Goal: Task Accomplishment & Management: Complete application form

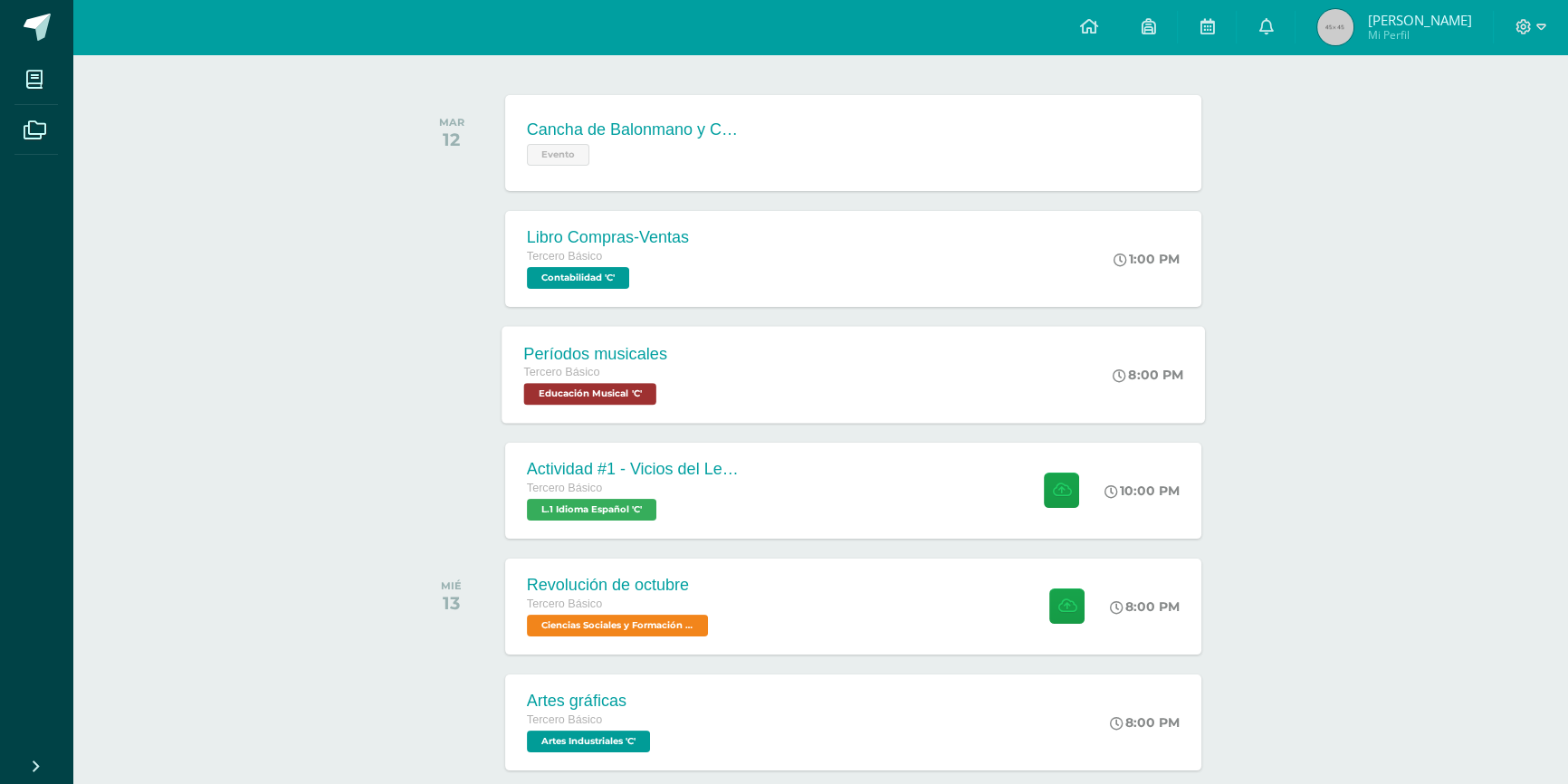
scroll to position [345, 0]
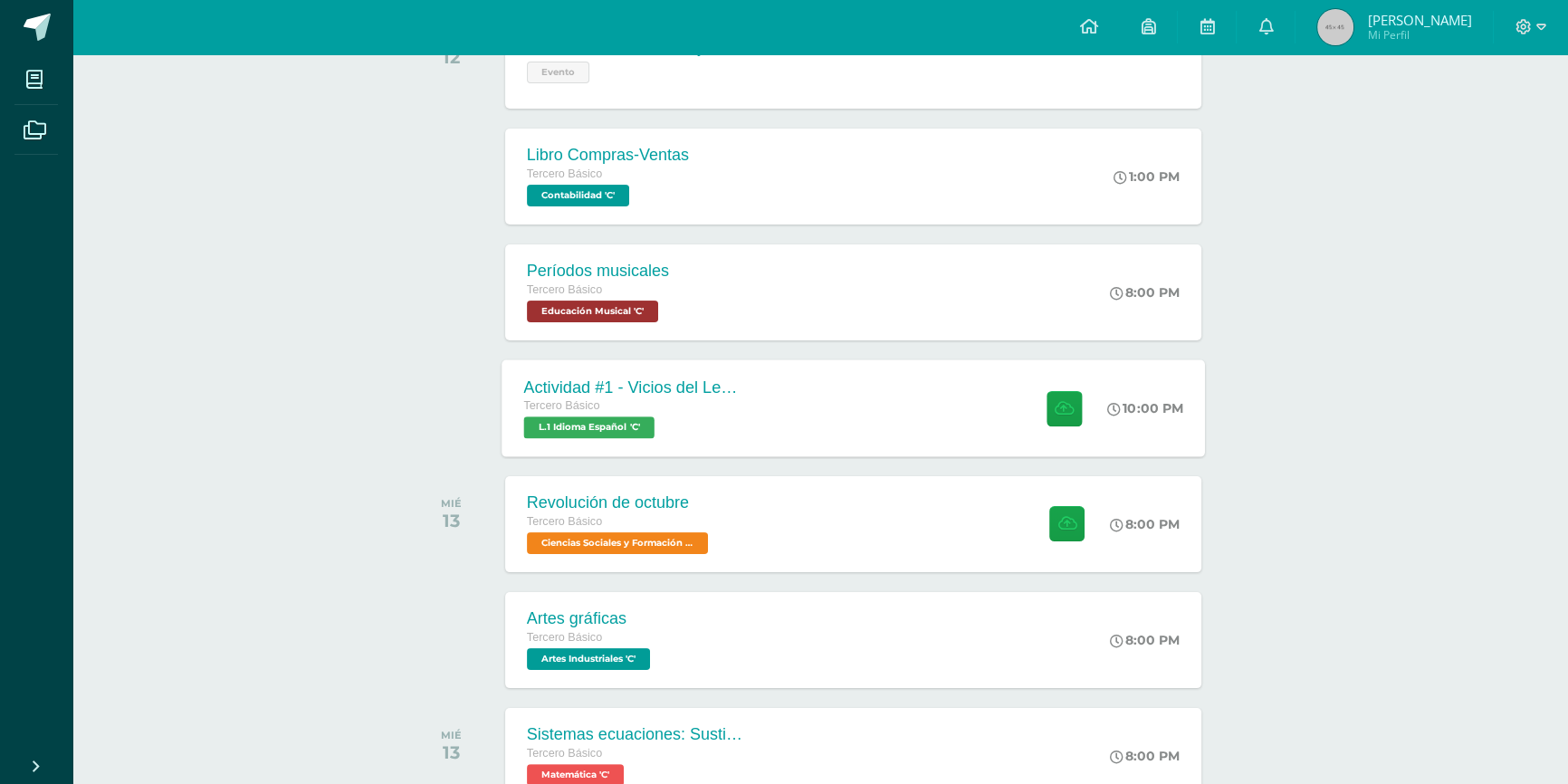
click at [622, 413] on div "Tercero Básico" at bounding box center [633, 406] width 219 height 20
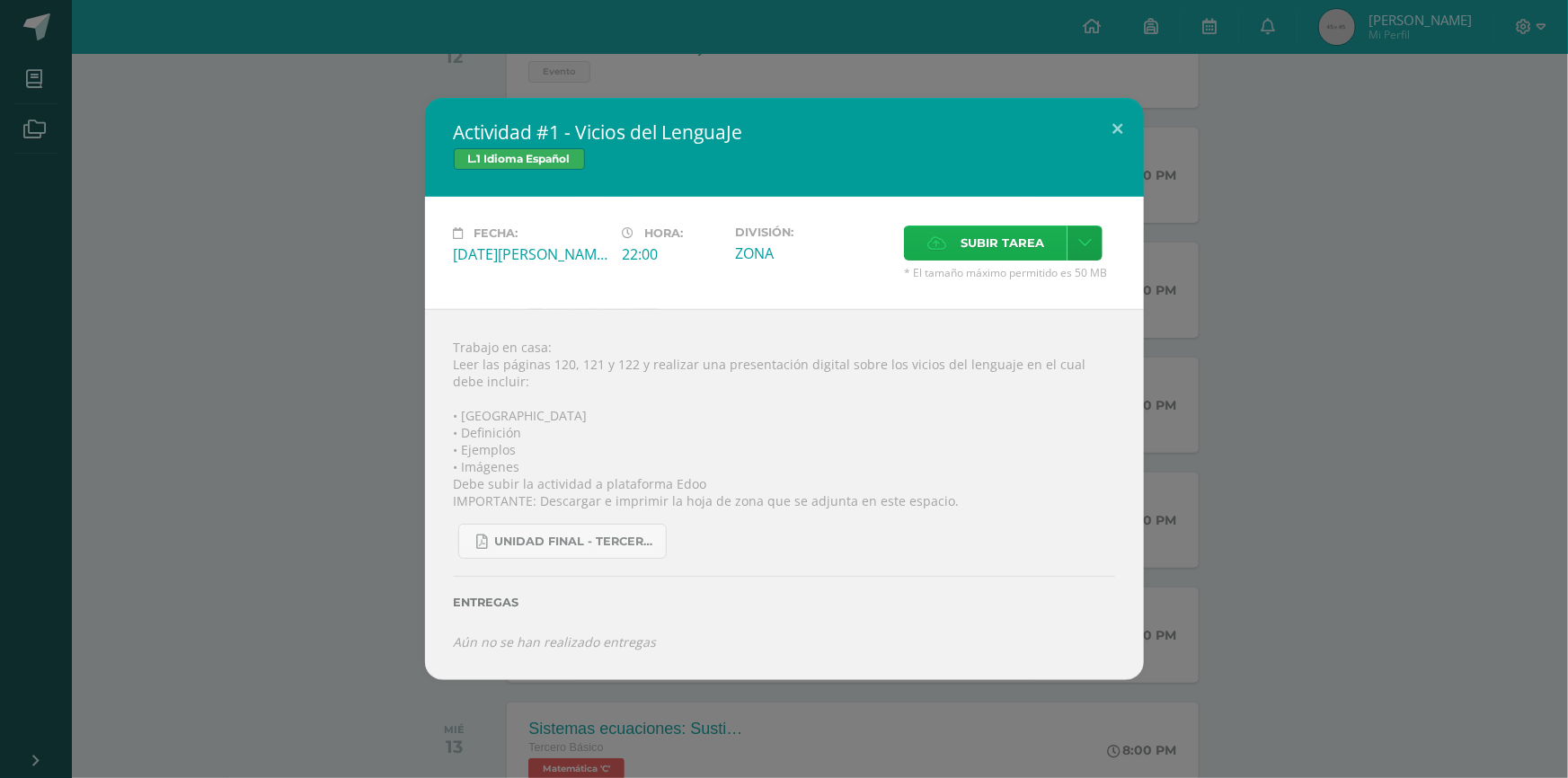
click at [945, 240] on icon at bounding box center [936, 242] width 19 height 12
click at [0, 0] on input "Subir tarea" at bounding box center [0, 0] width 0 height 0
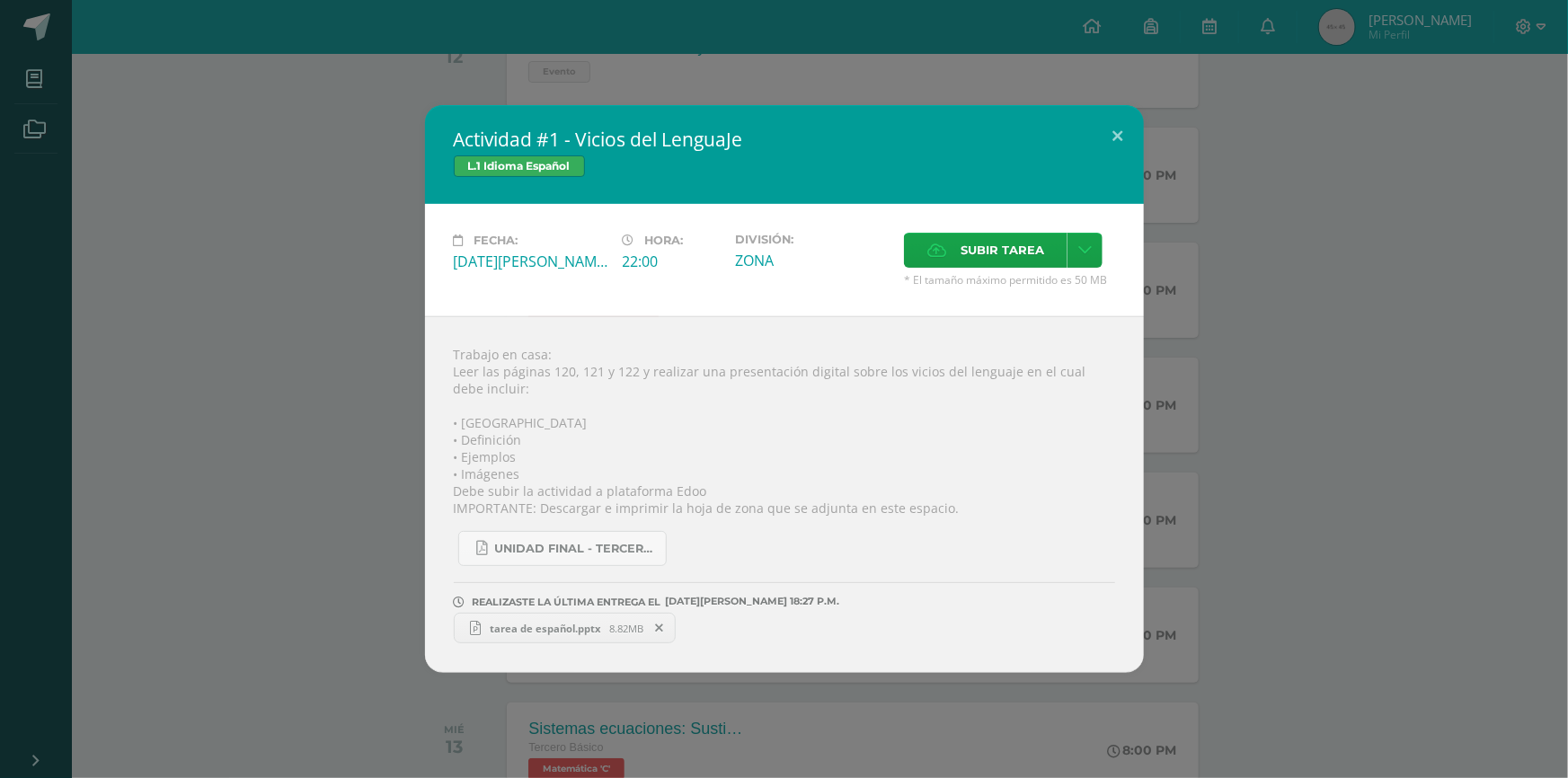
click at [596, 570] on span "tarea de español.pptx" at bounding box center [545, 628] width 129 height 14
drag, startPoint x: 844, startPoint y: 14, endPoint x: 1084, endPoint y: 108, distance: 257.8
click at [844, 14] on div "Actividad #1 - Vicios del LenguaJe L.1 Idioma Español Fecha: Martes 12 de Agost…" at bounding box center [784, 389] width 1568 height 778
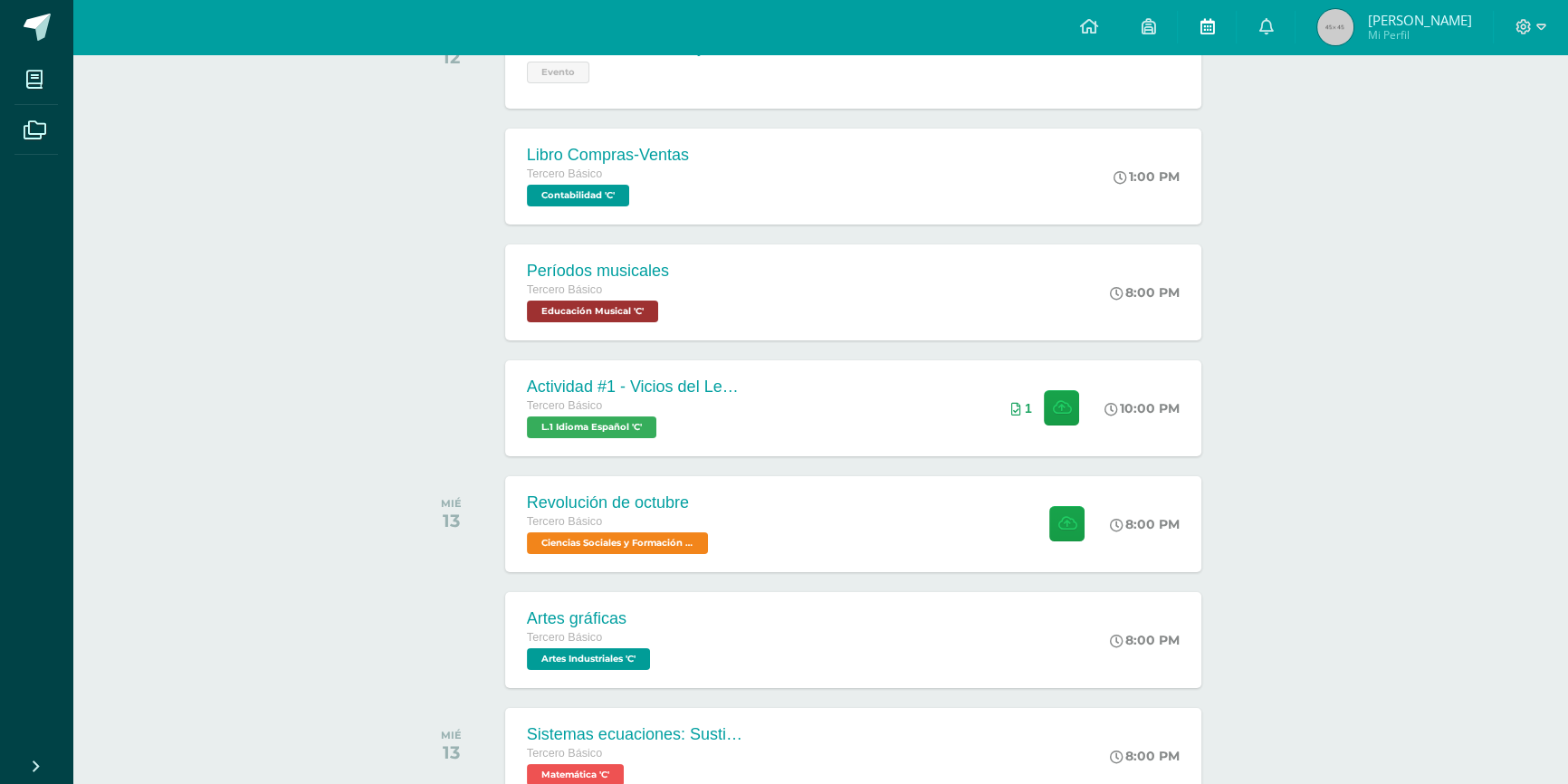
drag, startPoint x: 1222, startPoint y: 37, endPoint x: 1230, endPoint y: 36, distance: 8.1
click at [1158, 36] on link at bounding box center [1206, 27] width 58 height 54
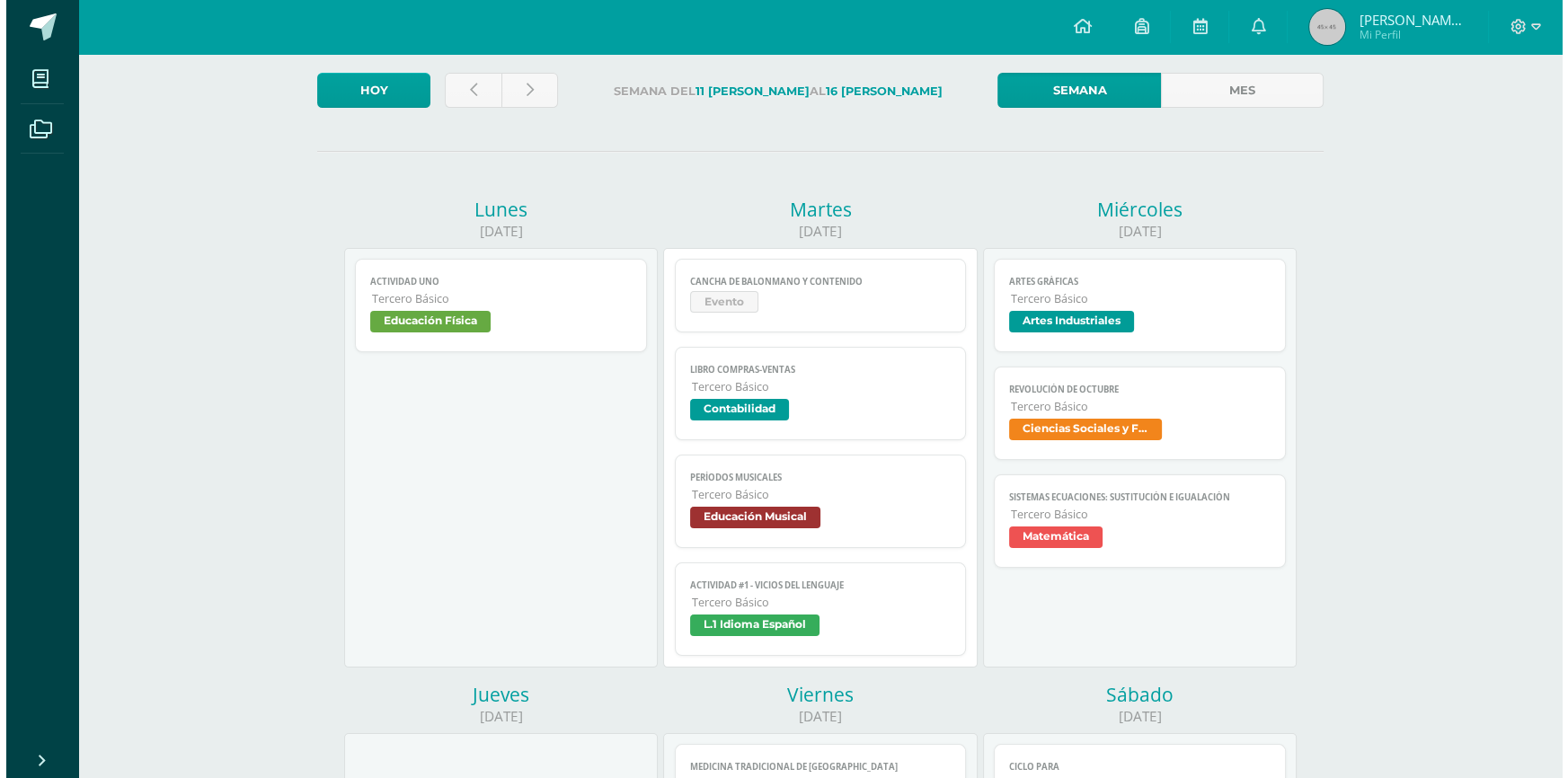
scroll to position [244, 0]
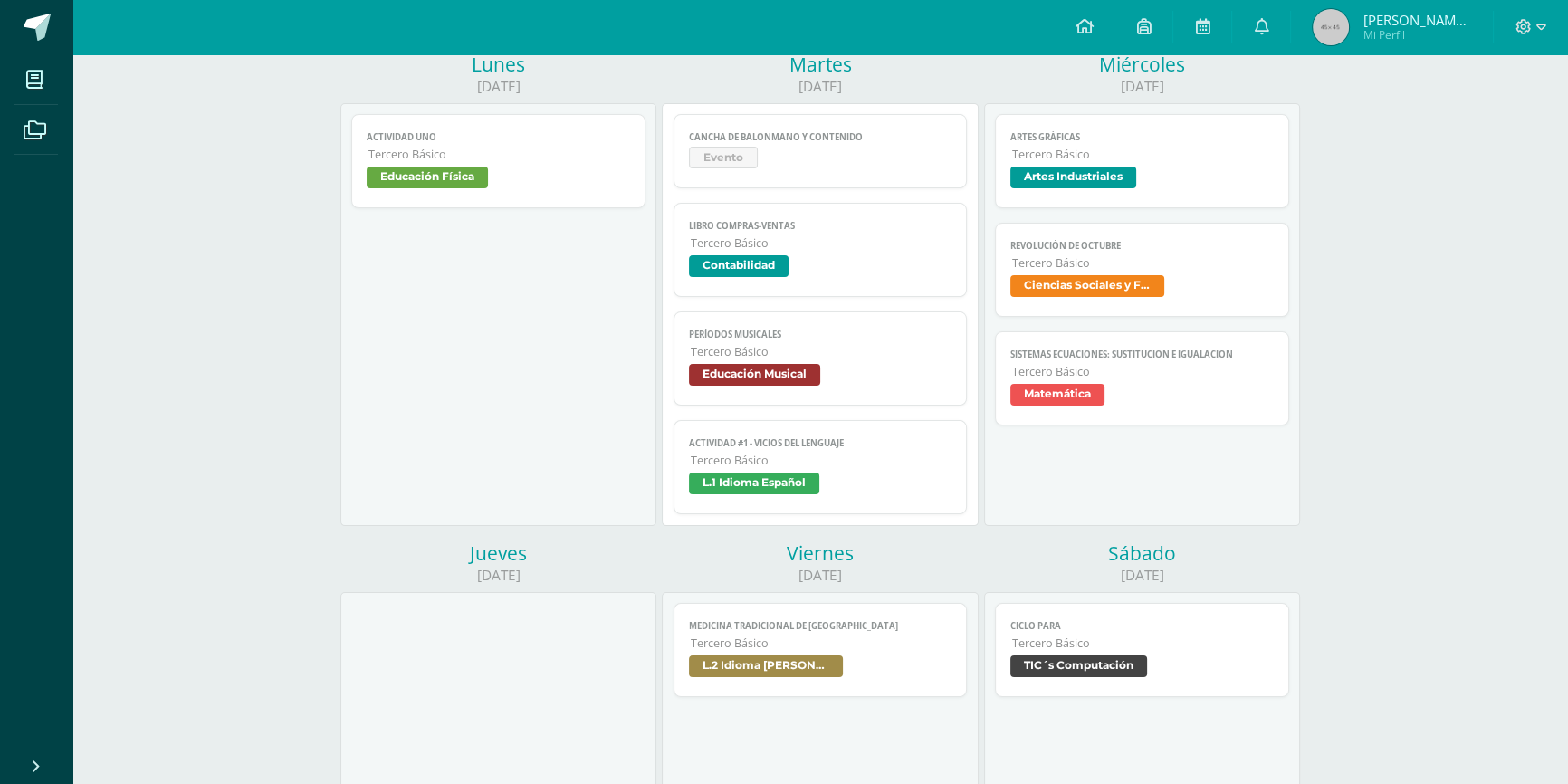
click at [790, 477] on span "L.1 Idioma Español" at bounding box center [754, 484] width 130 height 22
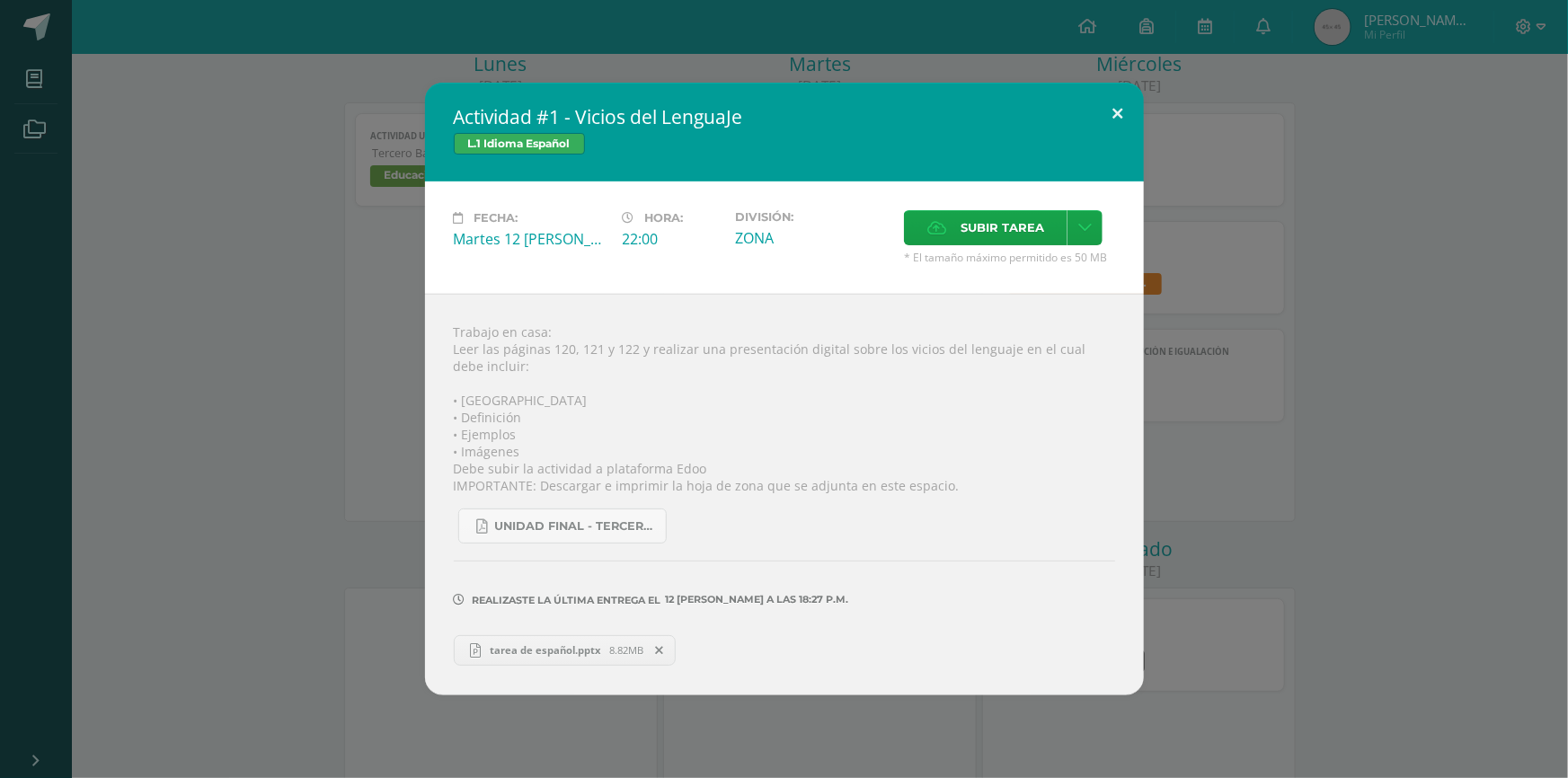
click at [1119, 123] on button at bounding box center [1118, 112] width 51 height 61
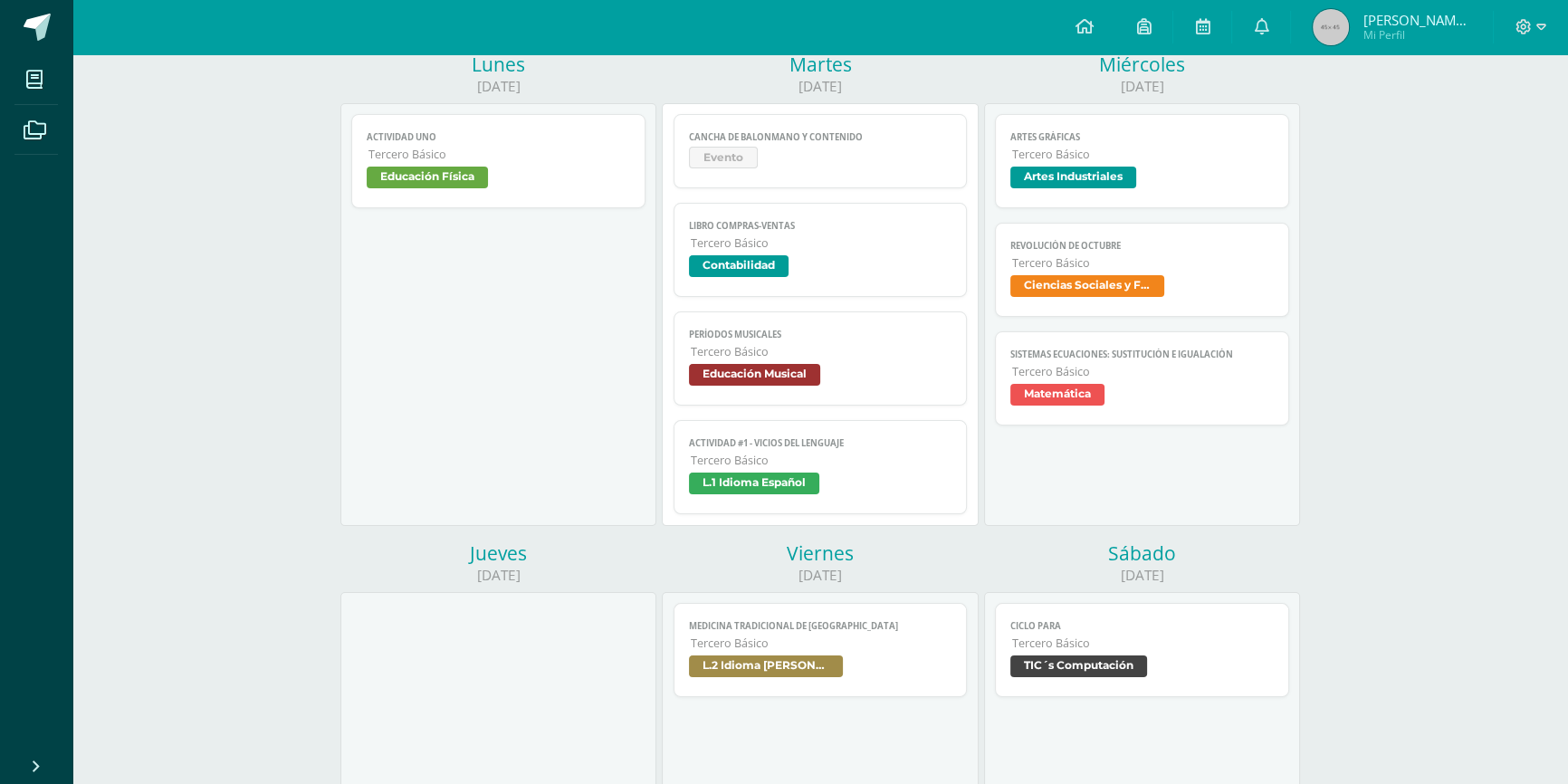
click at [1118, 263] on span "Tercero Básico" at bounding box center [1143, 263] width 262 height 16
